Goal: Register for event/course

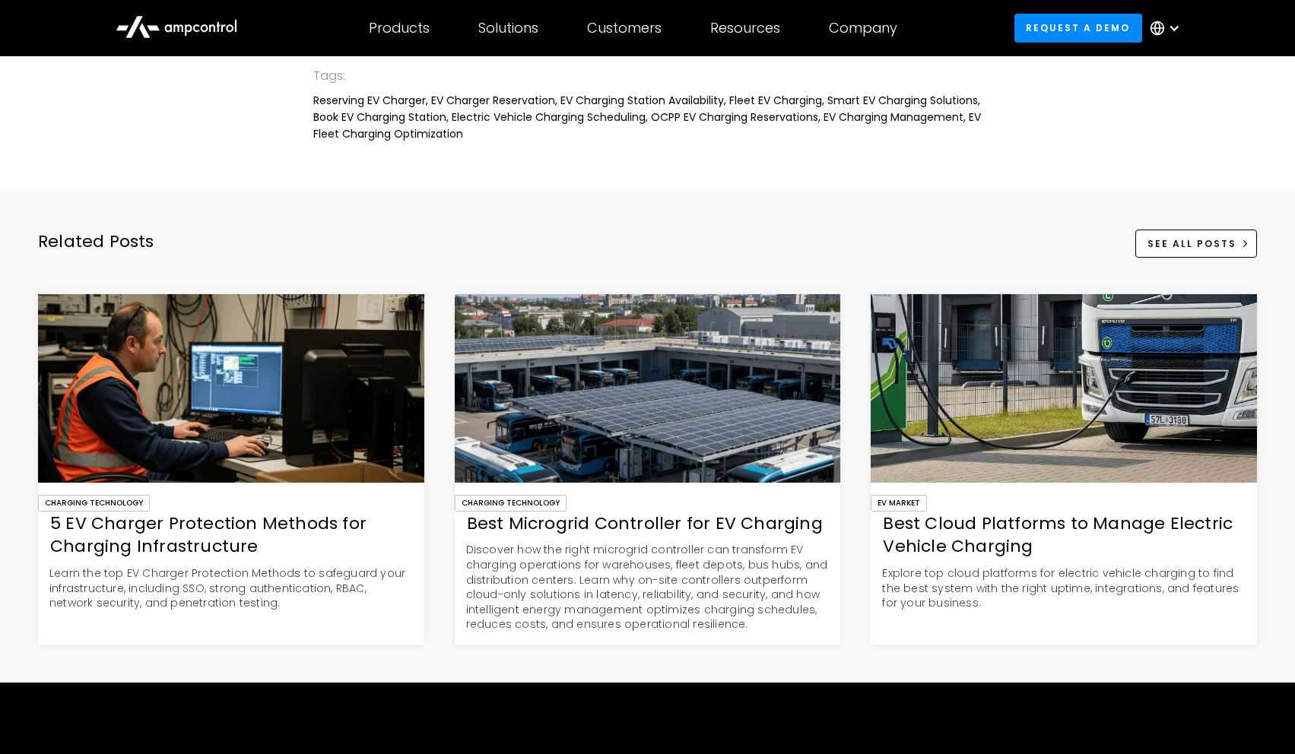
scroll to position [3337, 0]
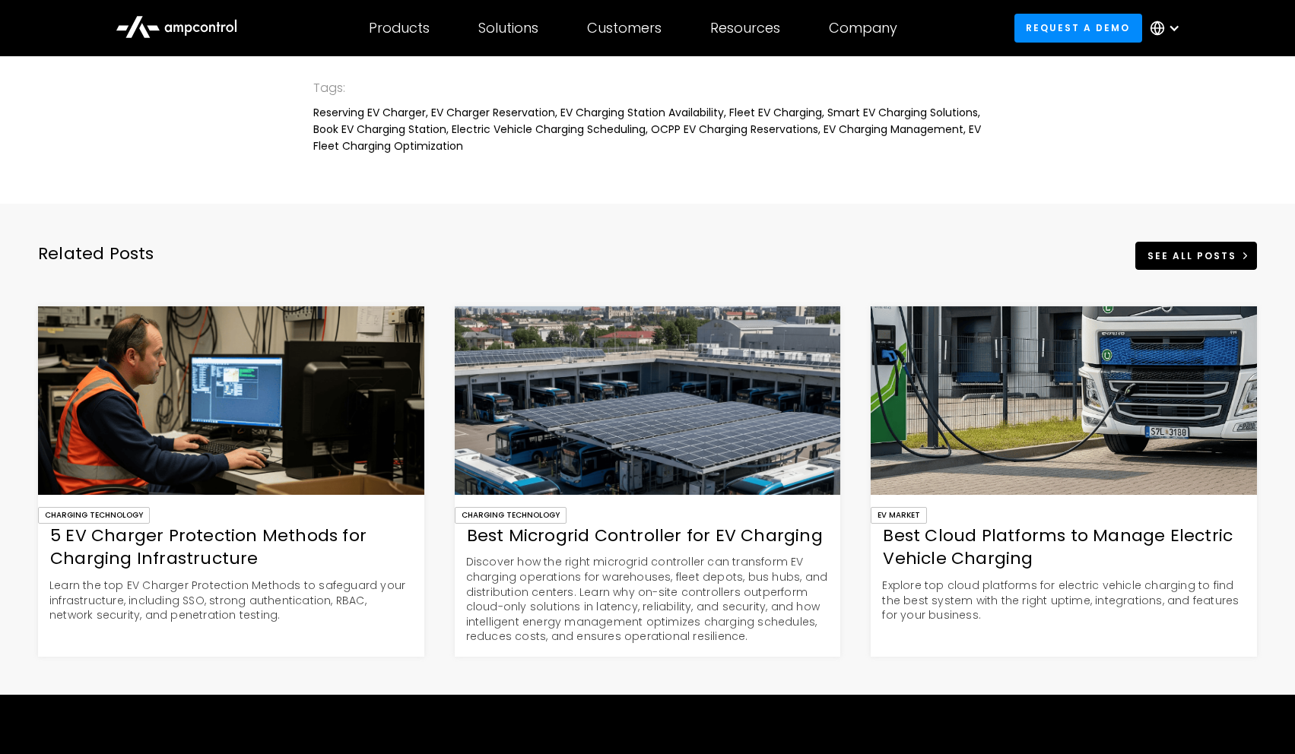
click at [1225, 261] on div "See All Posts" at bounding box center [1192, 256] width 89 height 14
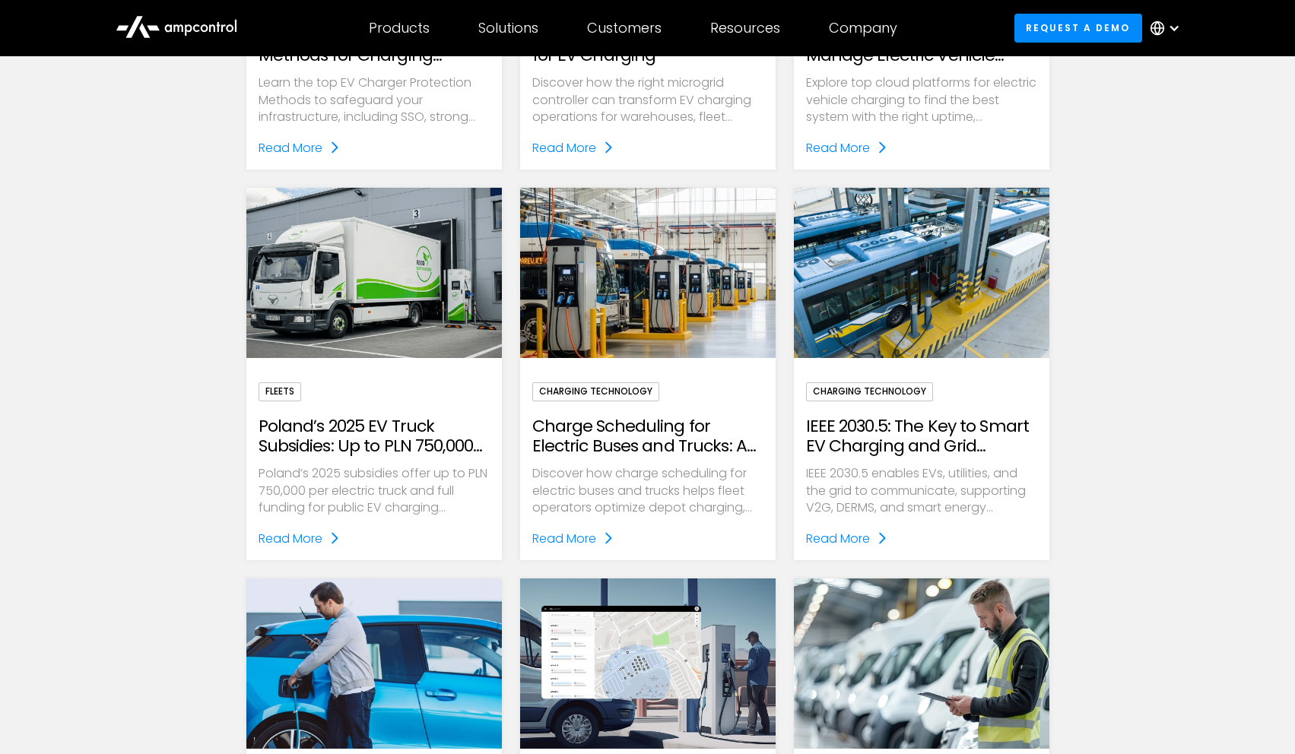
scroll to position [531, 0]
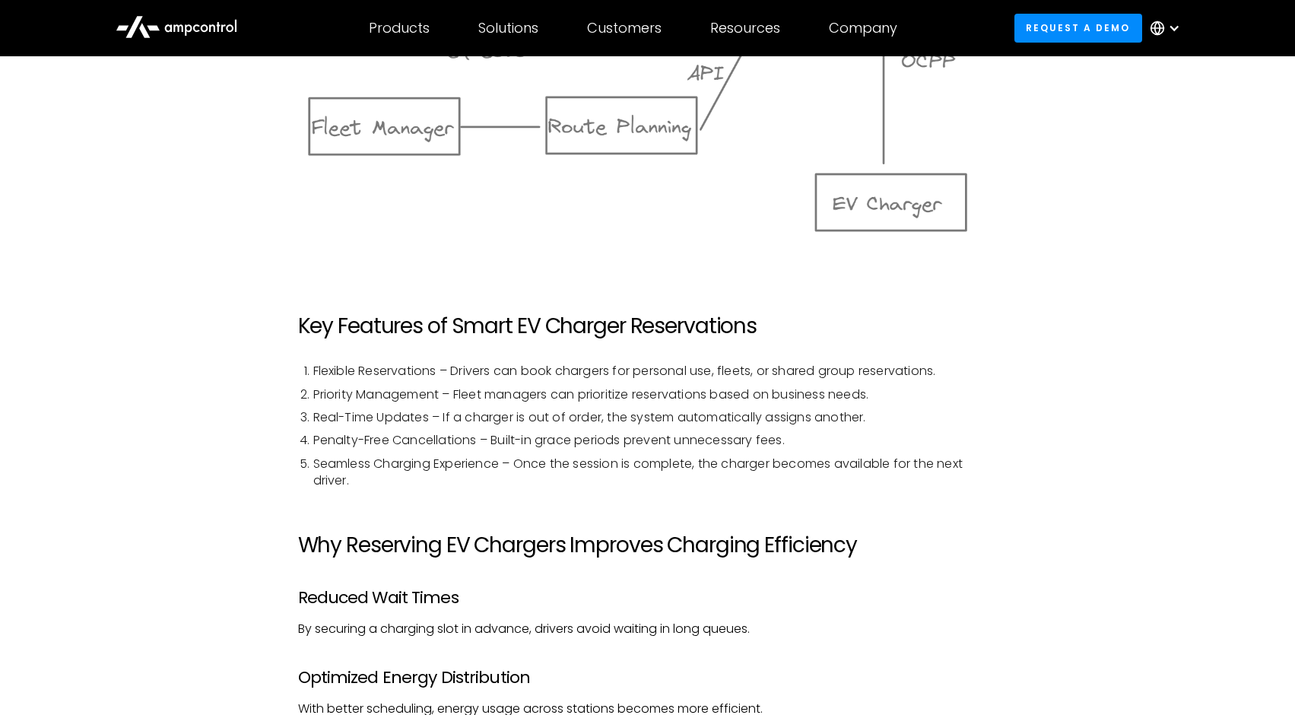
scroll to position [1626, 0]
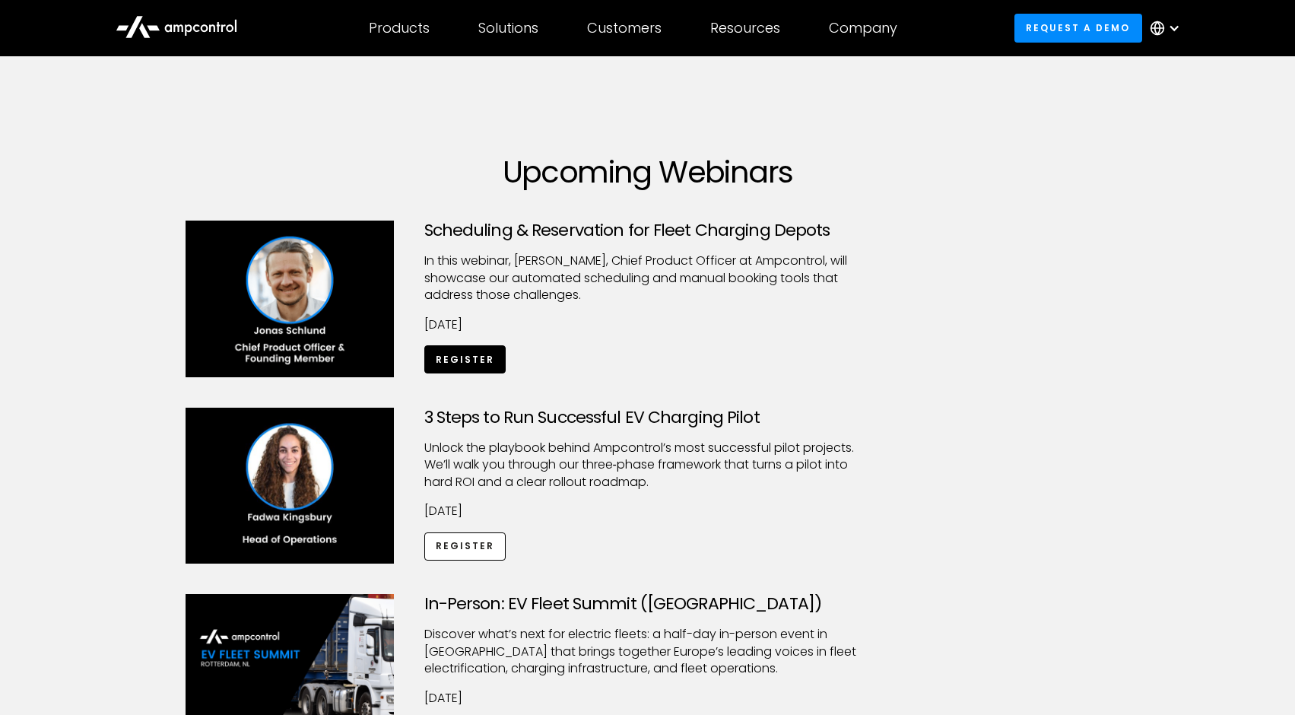
click at [483, 354] on link "Register" at bounding box center [465, 359] width 82 height 28
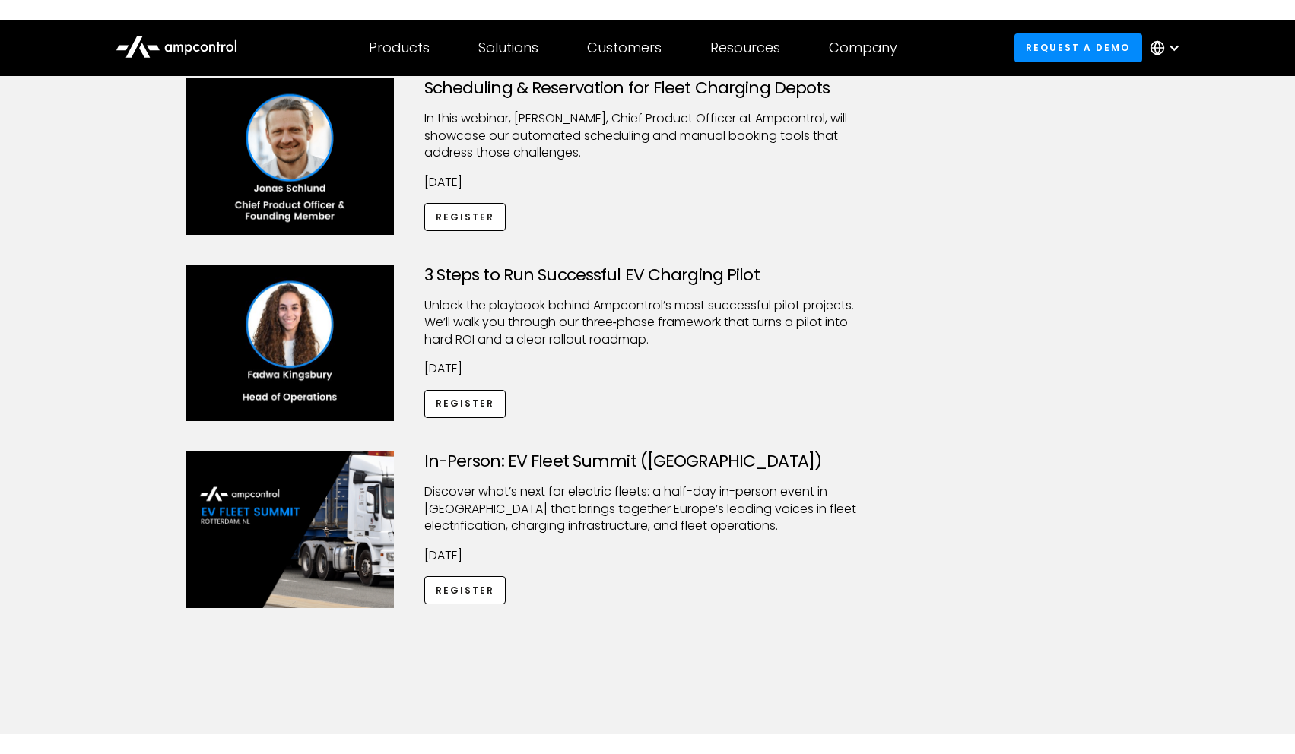
scroll to position [191, 0]
